Goal: Find specific page/section: Find specific page/section

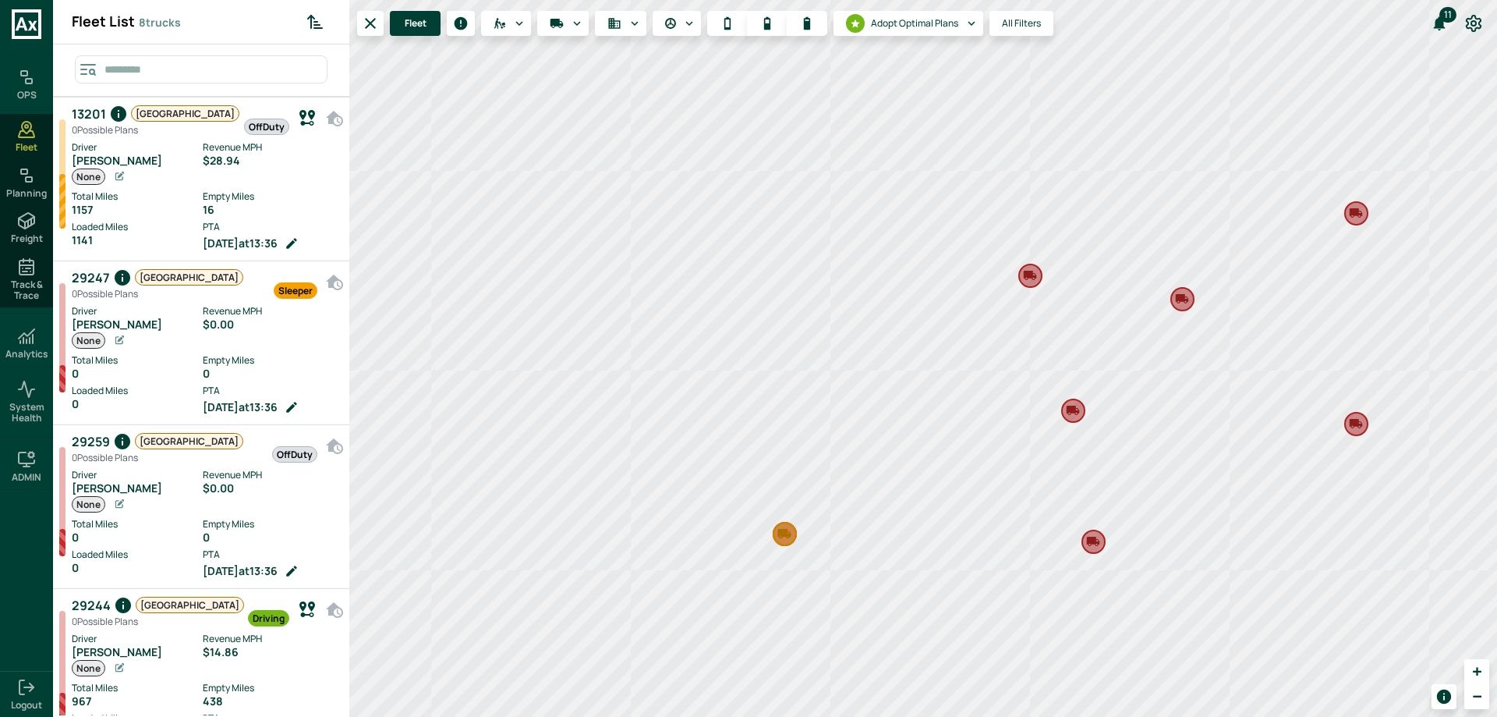
click at [510, 36] on div "Fleet Adopt Optimal Plans All Filters" at bounding box center [705, 23] width 696 height 31
click at [511, 23] on button "Carriers" at bounding box center [506, 23] width 50 height 25
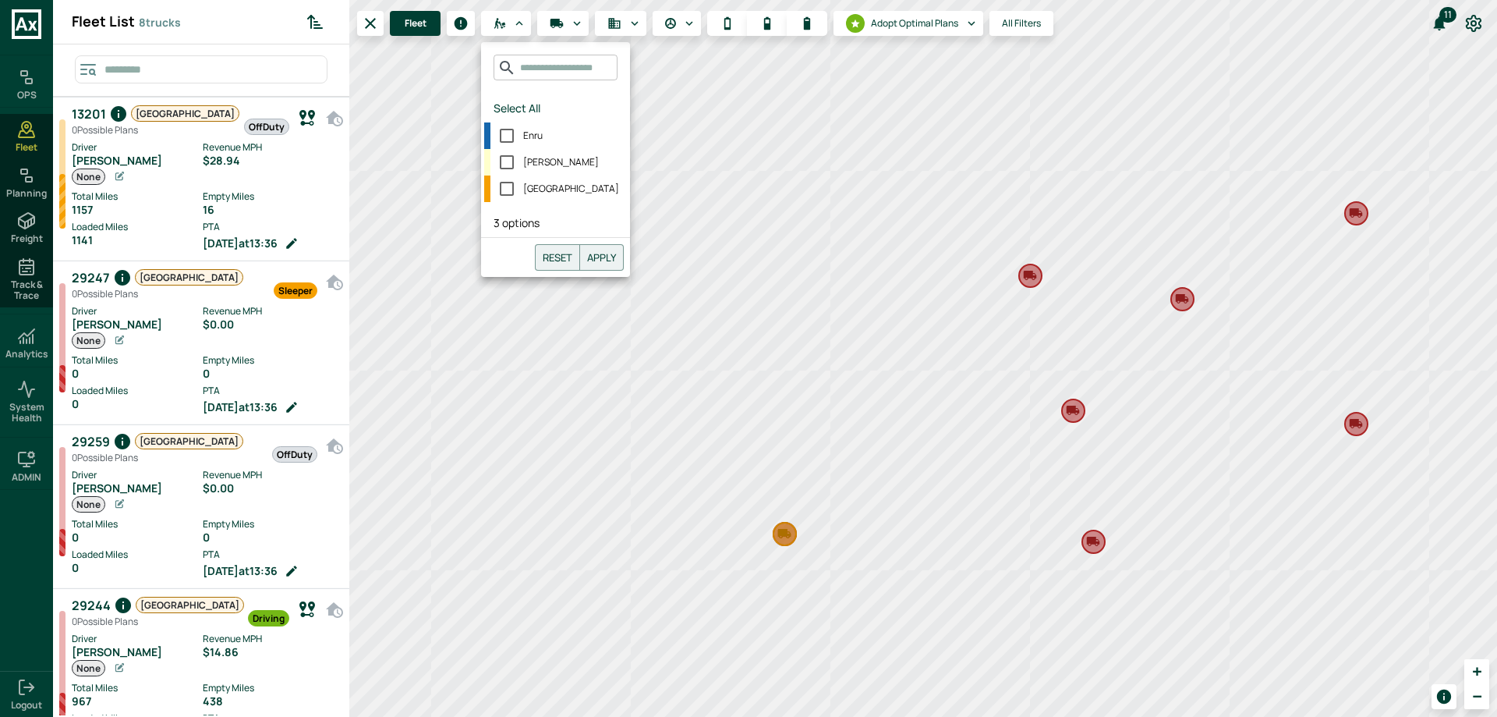
click at [442, 153] on div at bounding box center [748, 358] width 1497 height 717
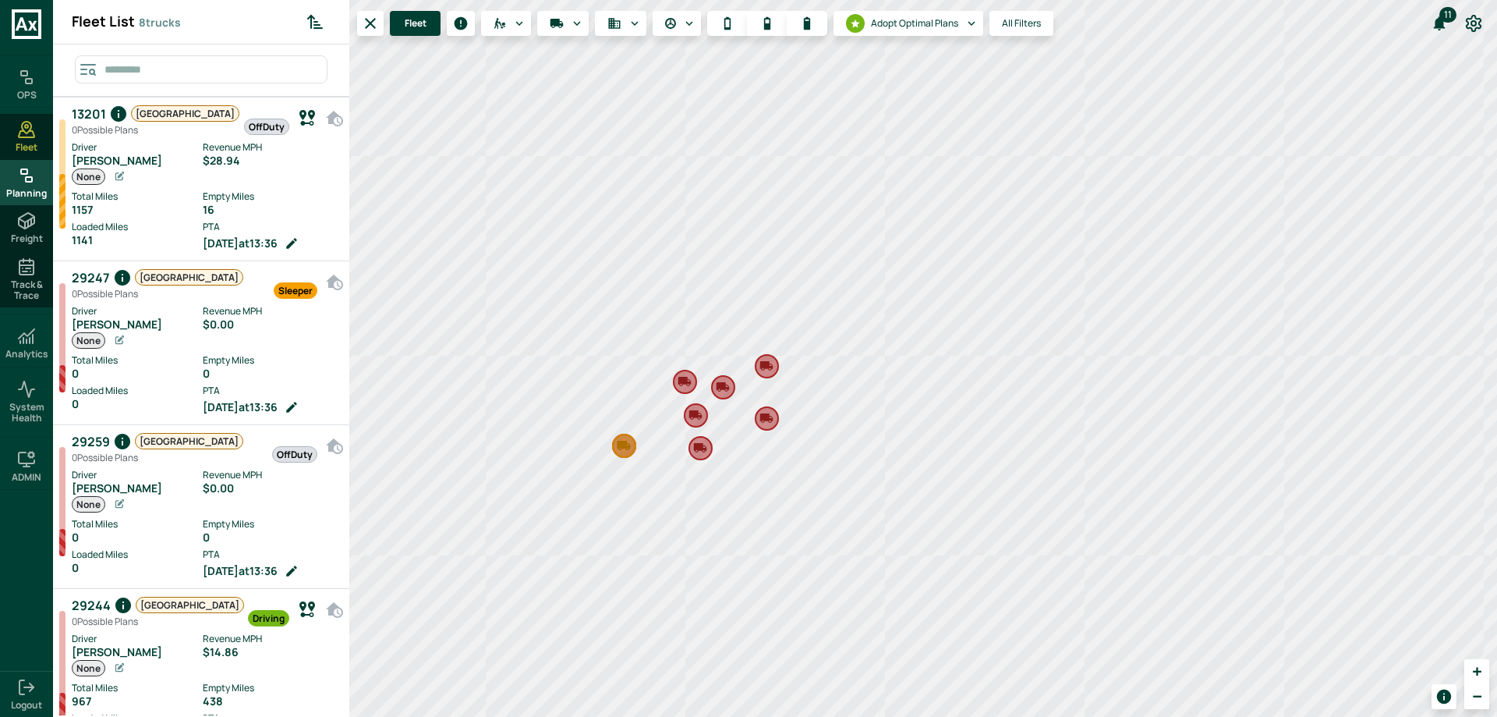
click at [29, 175] on icon at bounding box center [26, 175] width 19 height 19
